Goal: Information Seeking & Learning: Compare options

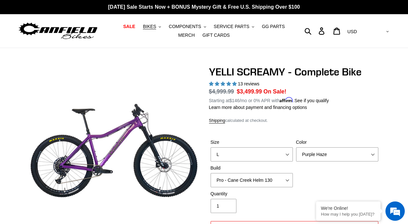
select select "L"
select select "Purple Haze"
select select "Pro - Cane Creek Helm 130"
select select "highest-rating"
click at [176, 26] on span "COMPONENTS" at bounding box center [185, 26] width 32 height 5
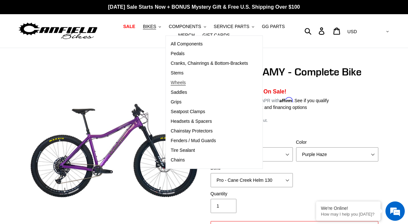
click at [180, 82] on span "Wheels" at bounding box center [178, 82] width 15 height 5
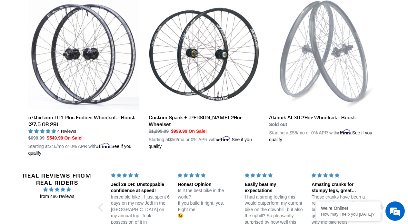
scroll to position [195, 0]
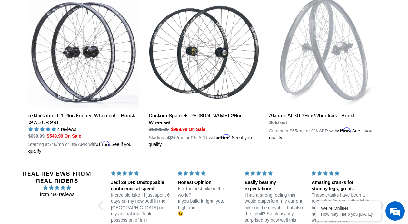
click at [325, 92] on link "Atomik AL30 29er Wheelset - Boost" at bounding box center [324, 69] width 111 height 144
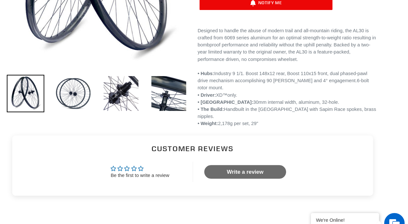
scroll to position [140, 0]
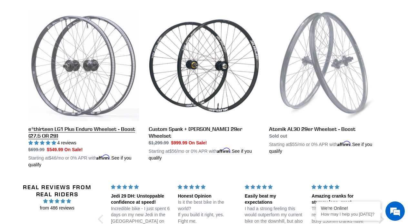
scroll to position [181, 0]
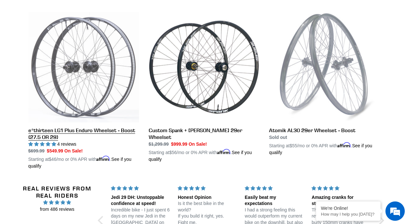
click at [68, 99] on link "e*thirteen LG1 Plus Enduro Wheelset - Boost (27.5 OR 29)" at bounding box center [83, 91] width 111 height 158
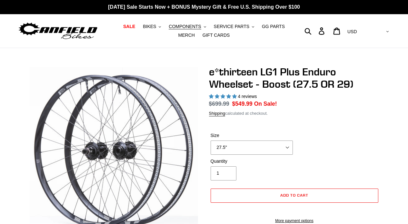
select select "highest-rating"
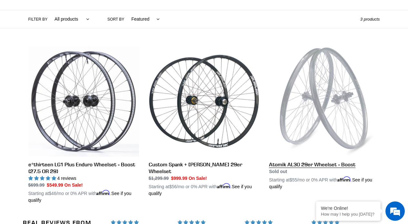
scroll to position [148, 0]
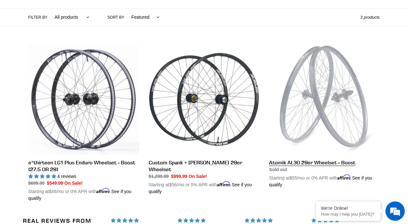
click at [291, 113] on link "Atomik AL30 29er Wheelset - Boost" at bounding box center [324, 116] width 111 height 144
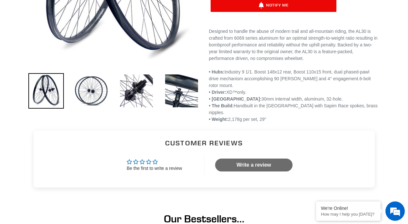
scroll to position [175, 0]
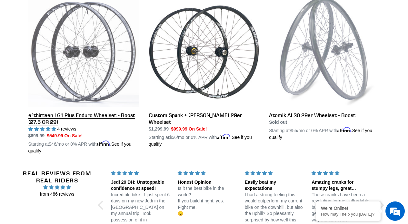
scroll to position [196, 0]
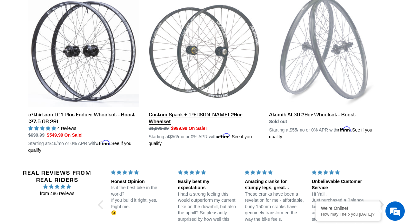
click at [197, 82] on link "Custom Spank + [PERSON_NAME] 29er Wheelset" at bounding box center [204, 71] width 111 height 151
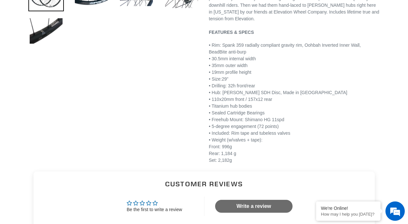
scroll to position [274, 0]
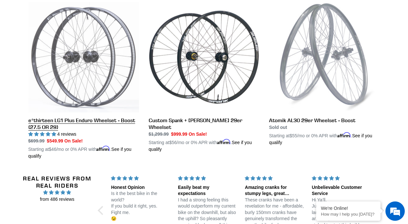
click at [112, 120] on link "e*thirteen LG1 Plus Enduro Wheelset - Boost (27.5 OR 29)" at bounding box center [83, 81] width 111 height 158
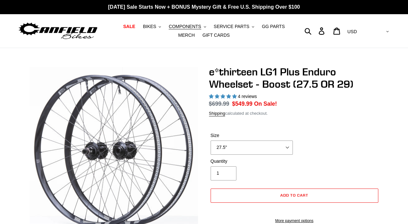
select select "highest-rating"
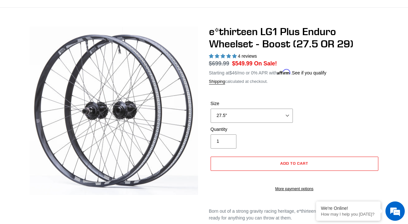
scroll to position [41, 0]
